Goal: Navigation & Orientation: Find specific page/section

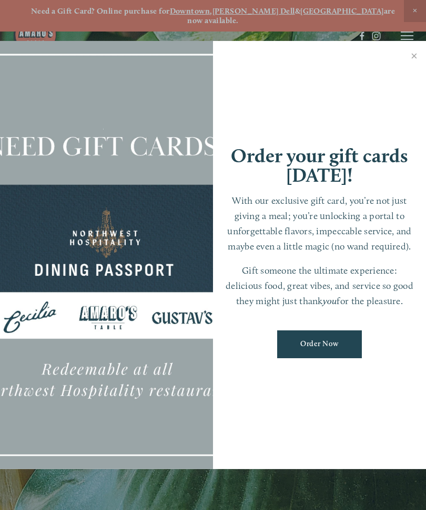
click at [422, 62] on link "Close" at bounding box center [414, 57] width 21 height 29
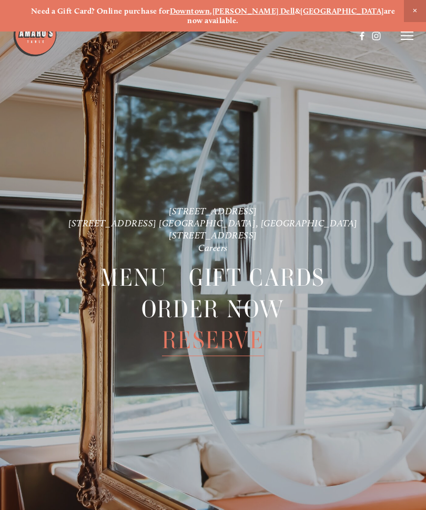
click at [139, 264] on span "Menu" at bounding box center [133, 278] width 67 height 32
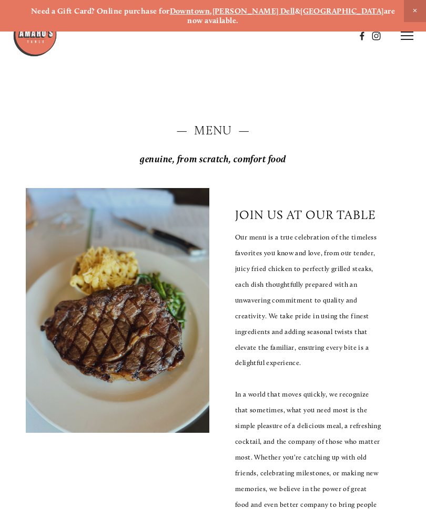
click at [411, 35] on icon at bounding box center [407, 35] width 13 height 9
click at [216, 40] on span "Menu" at bounding box center [214, 35] width 19 height 9
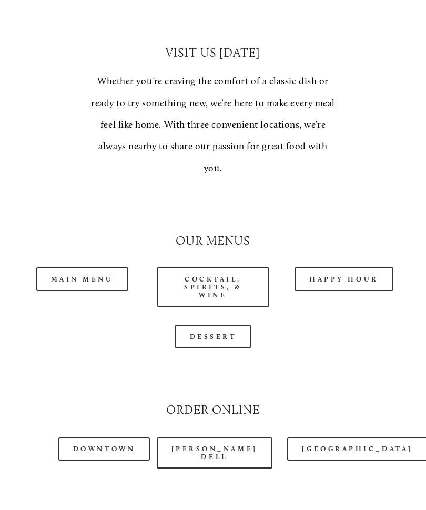
scroll to position [788, 0]
click at [80, 267] on link "Main Menu" at bounding box center [82, 279] width 92 height 24
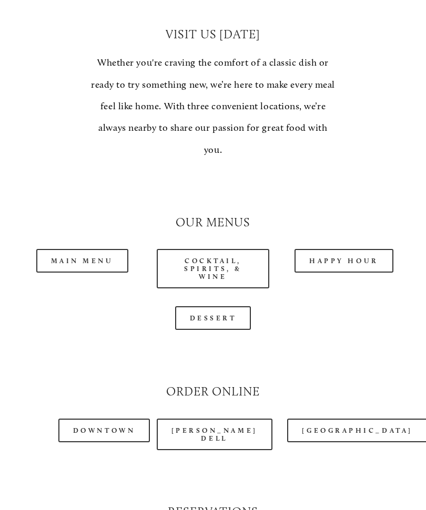
click at [347, 249] on link "Happy Hour" at bounding box center [343, 261] width 99 height 24
click at [216, 306] on link "Dessert" at bounding box center [213, 318] width 76 height 24
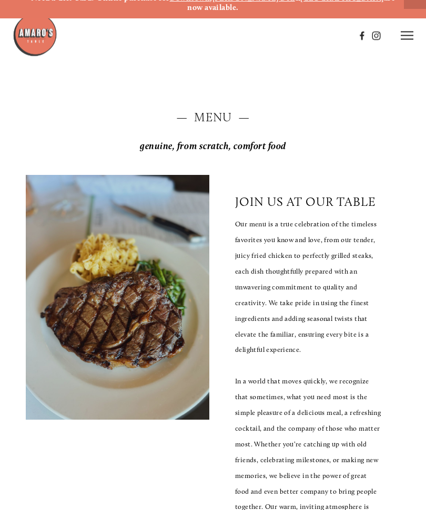
scroll to position [0, 0]
